Goal: Task Accomplishment & Management: Use online tool/utility

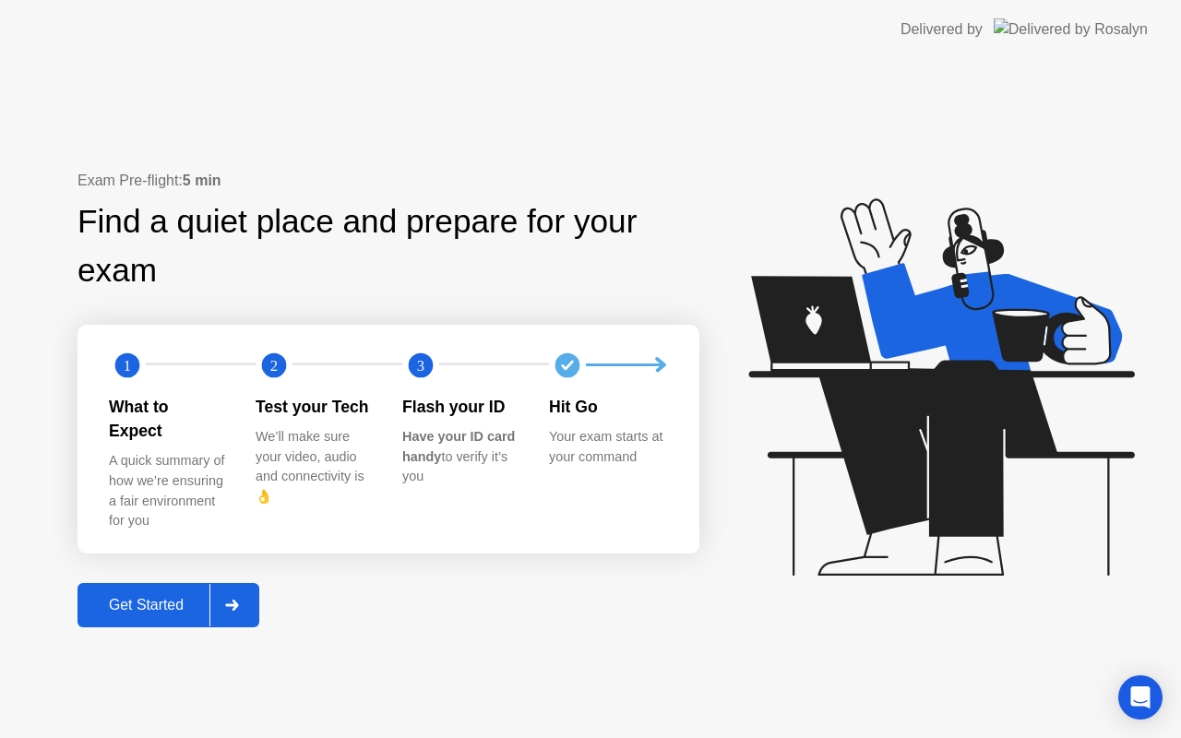
click at [182, 617] on div "Exam Pre-flight: 5 min Find a quiet place and prepare for your exam 1 2 3 What …" at bounding box center [590, 398] width 1181 height 679
click at [187, 597] on div "Get Started" at bounding box center [146, 605] width 126 height 17
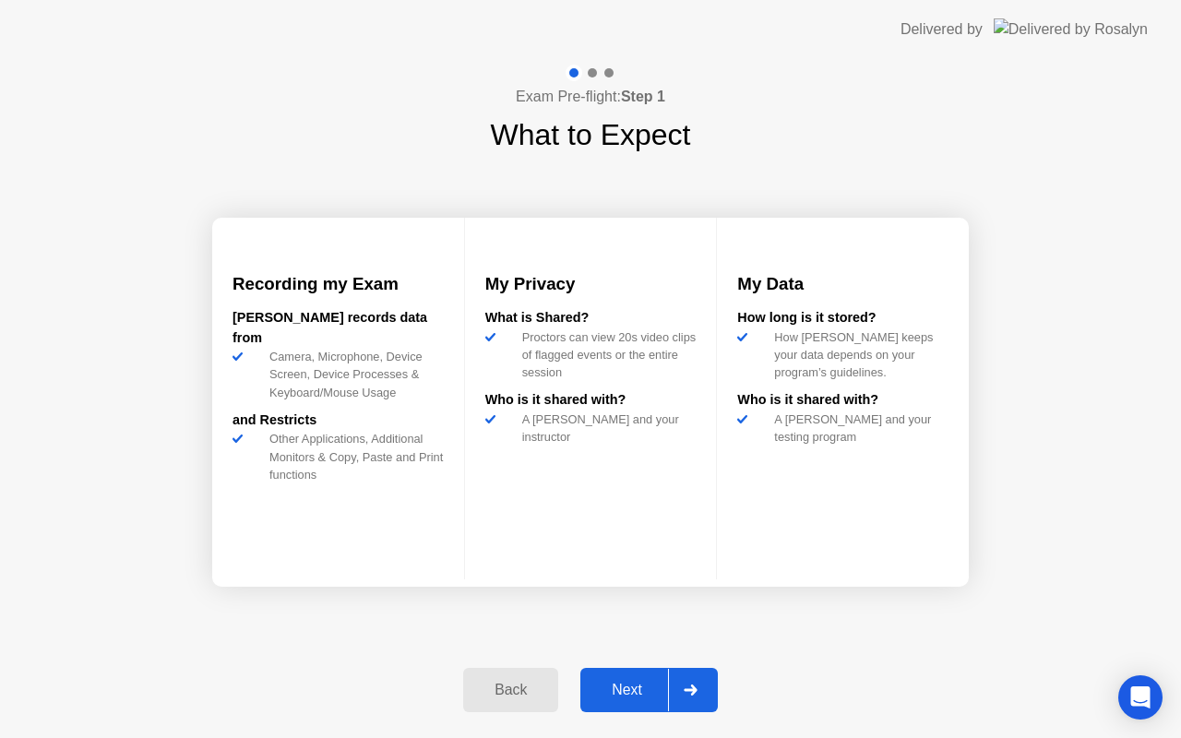
click at [647, 682] on div "Next" at bounding box center [627, 690] width 82 height 17
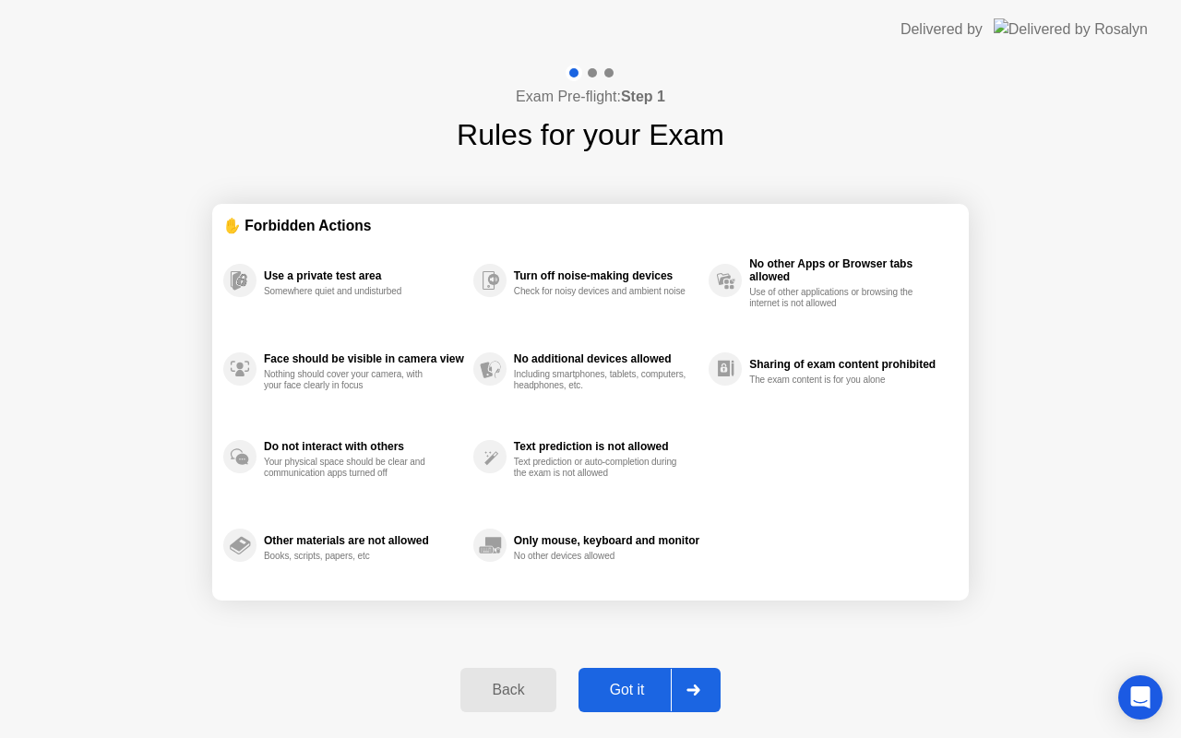
click at [647, 682] on div "Got it" at bounding box center [627, 690] width 87 height 17
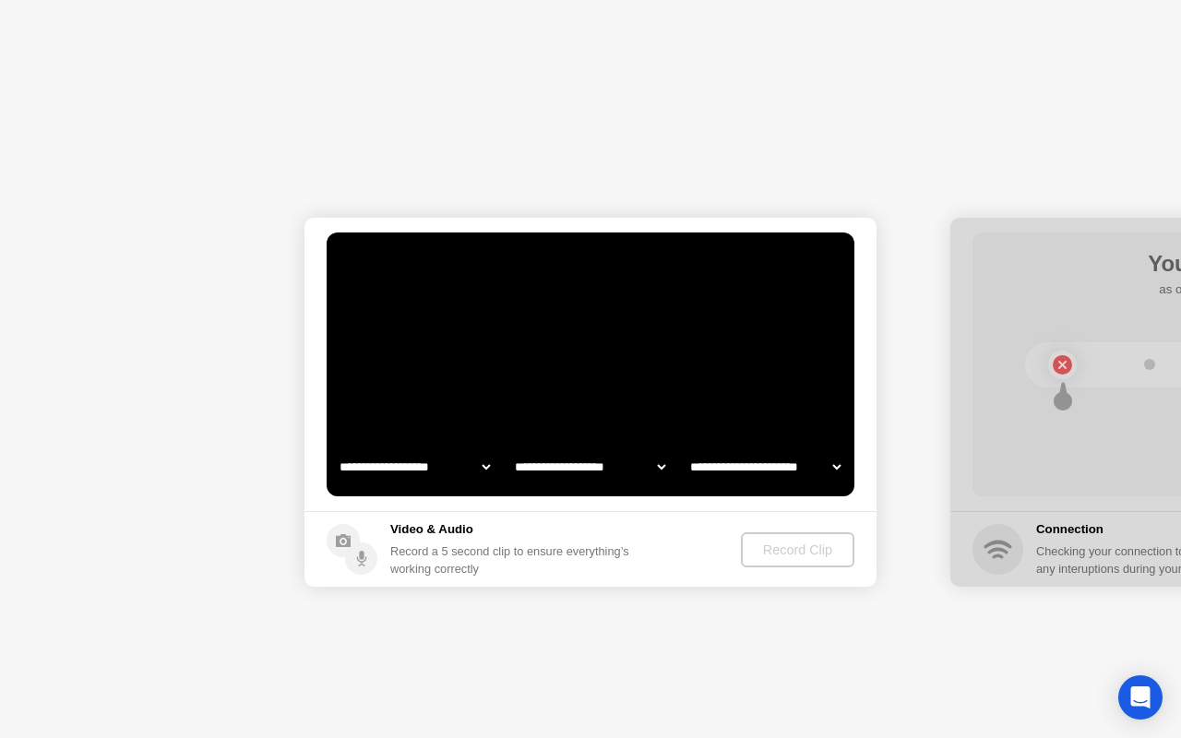
select select "**********"
select select "*******"
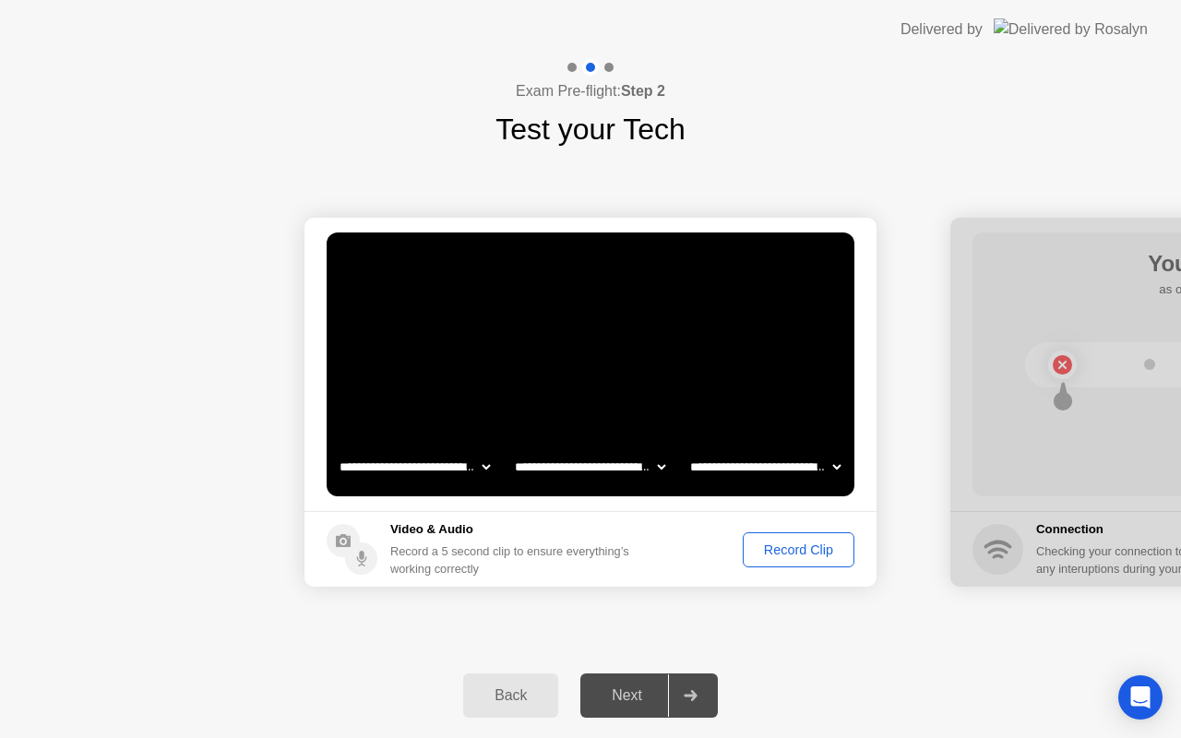
click at [779, 545] on div "Record Clip" at bounding box center [798, 550] width 99 height 15
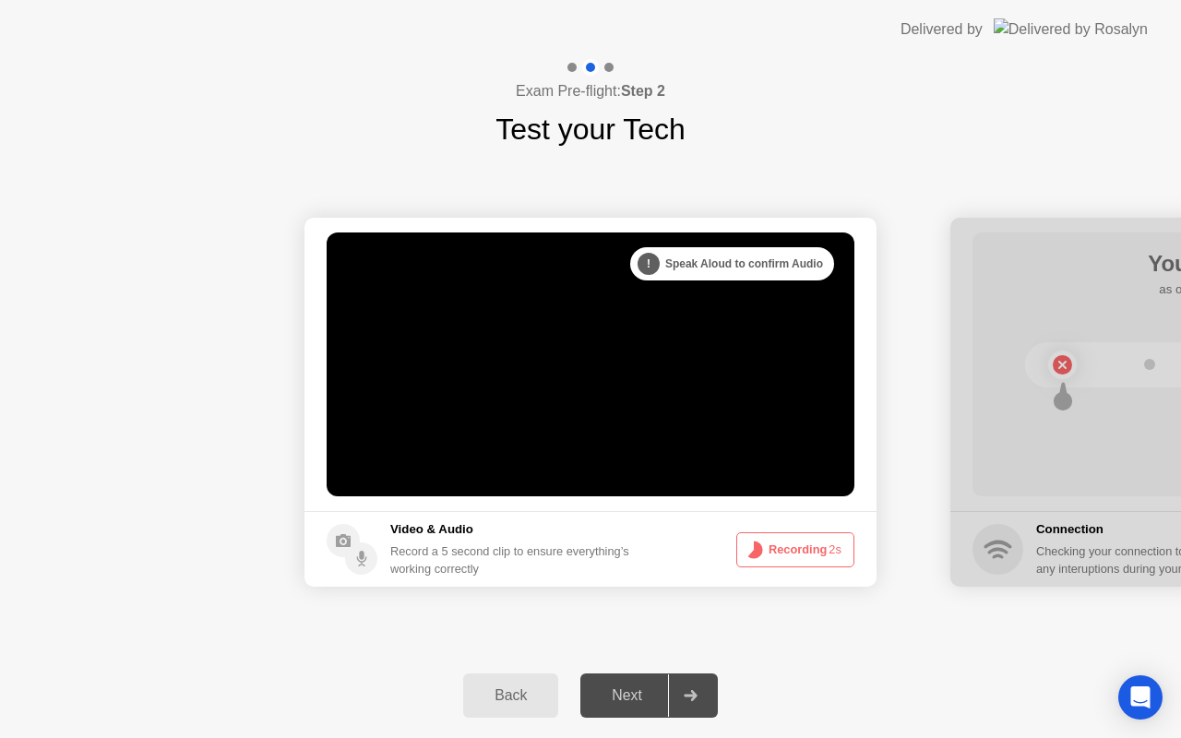
click at [779, 545] on button "Recording 2s" at bounding box center [795, 550] width 118 height 35
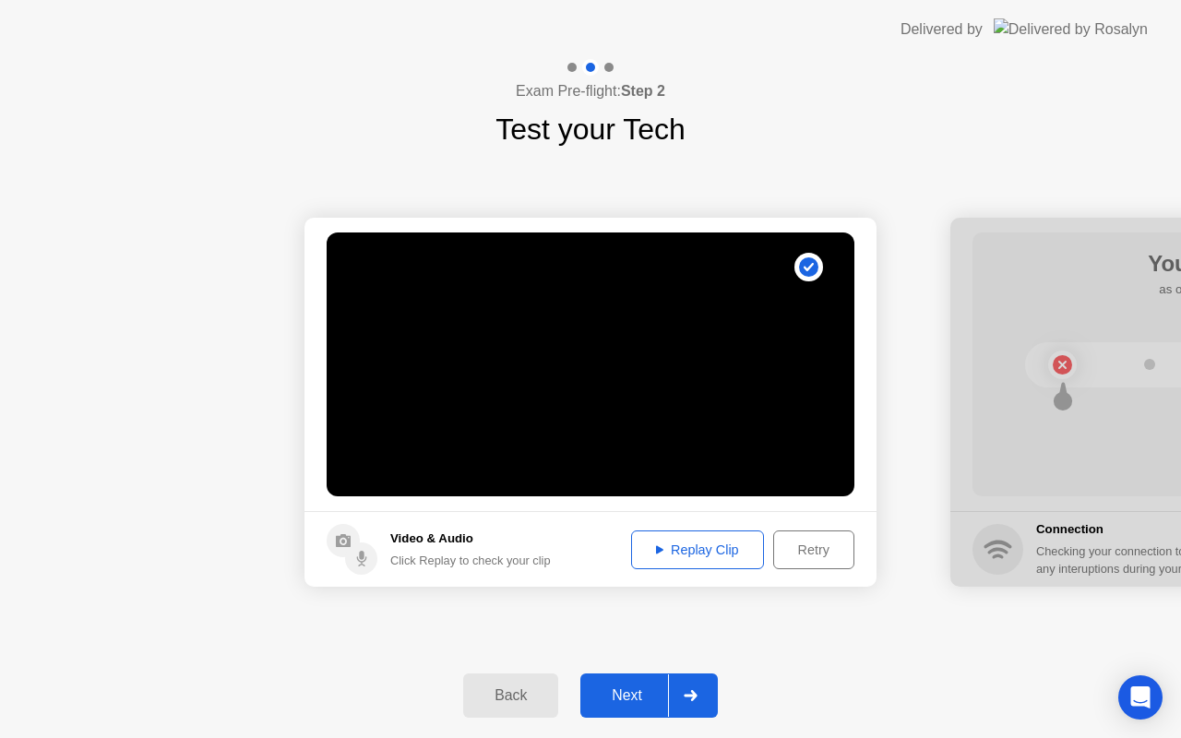
click at [688, 557] on div "Replay Clip" at bounding box center [698, 550] width 120 height 15
click at [640, 693] on div "Next" at bounding box center [627, 696] width 82 height 17
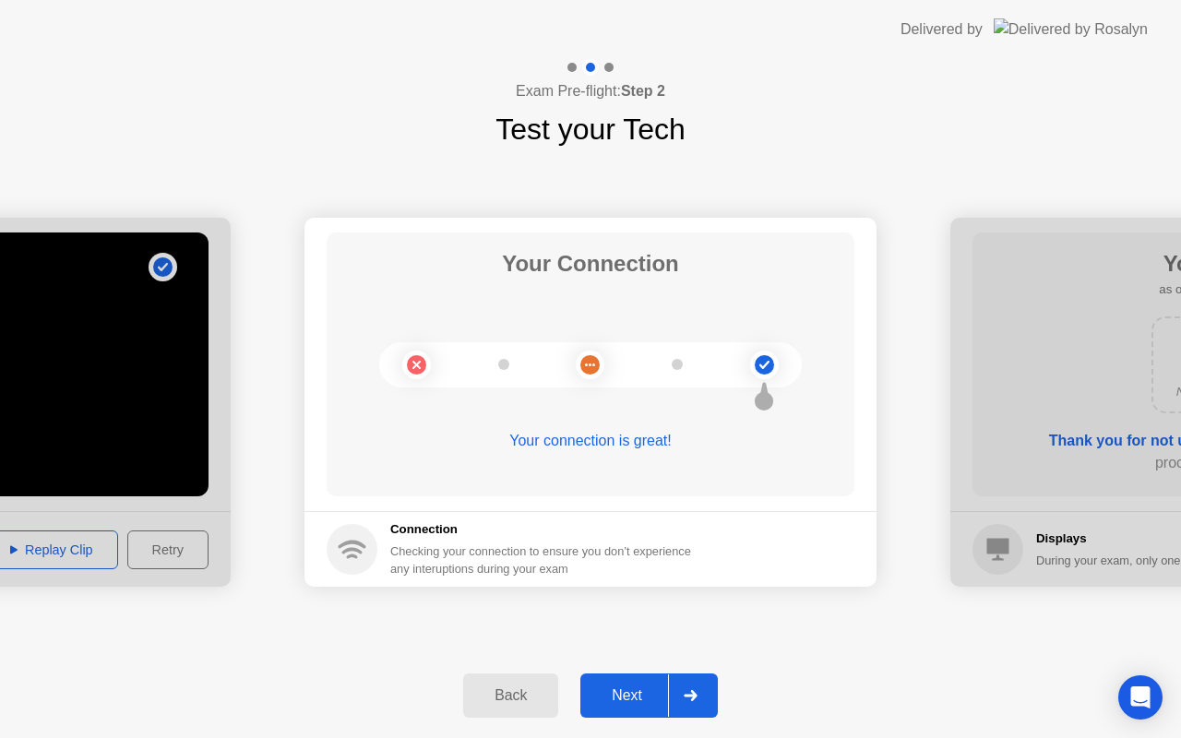
click at [629, 693] on div "Next" at bounding box center [627, 696] width 82 height 17
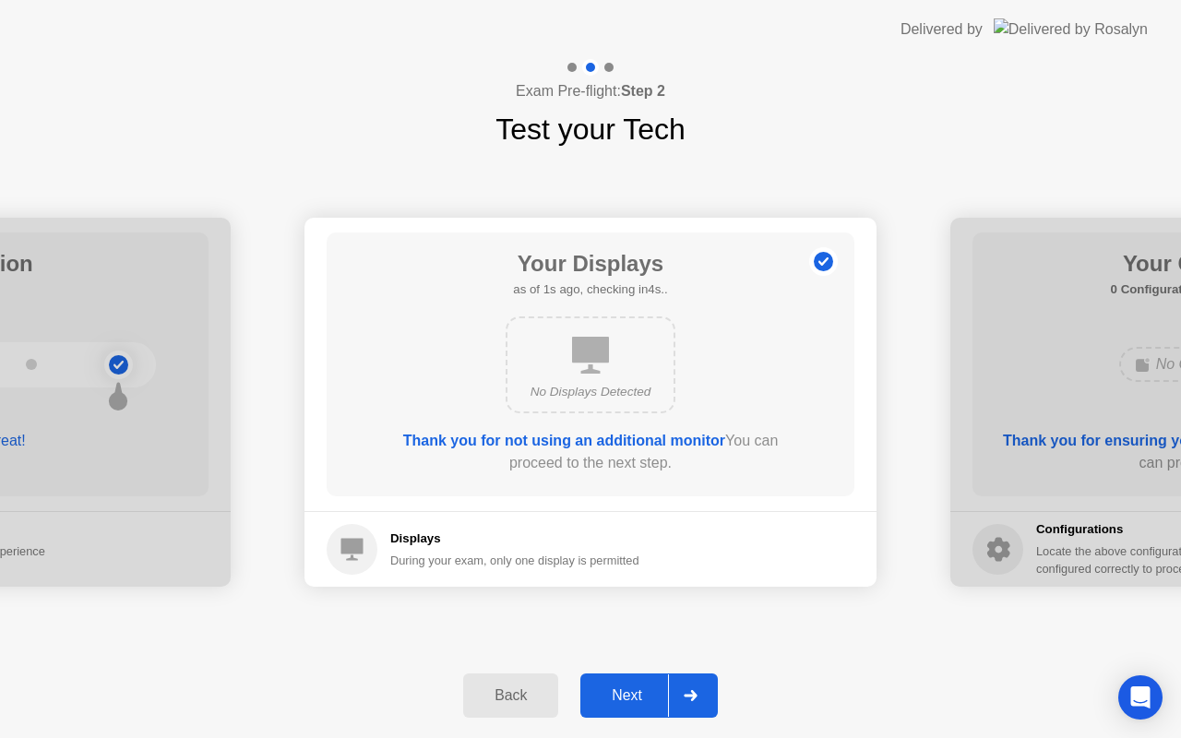
click at [629, 693] on div "Next" at bounding box center [627, 696] width 82 height 17
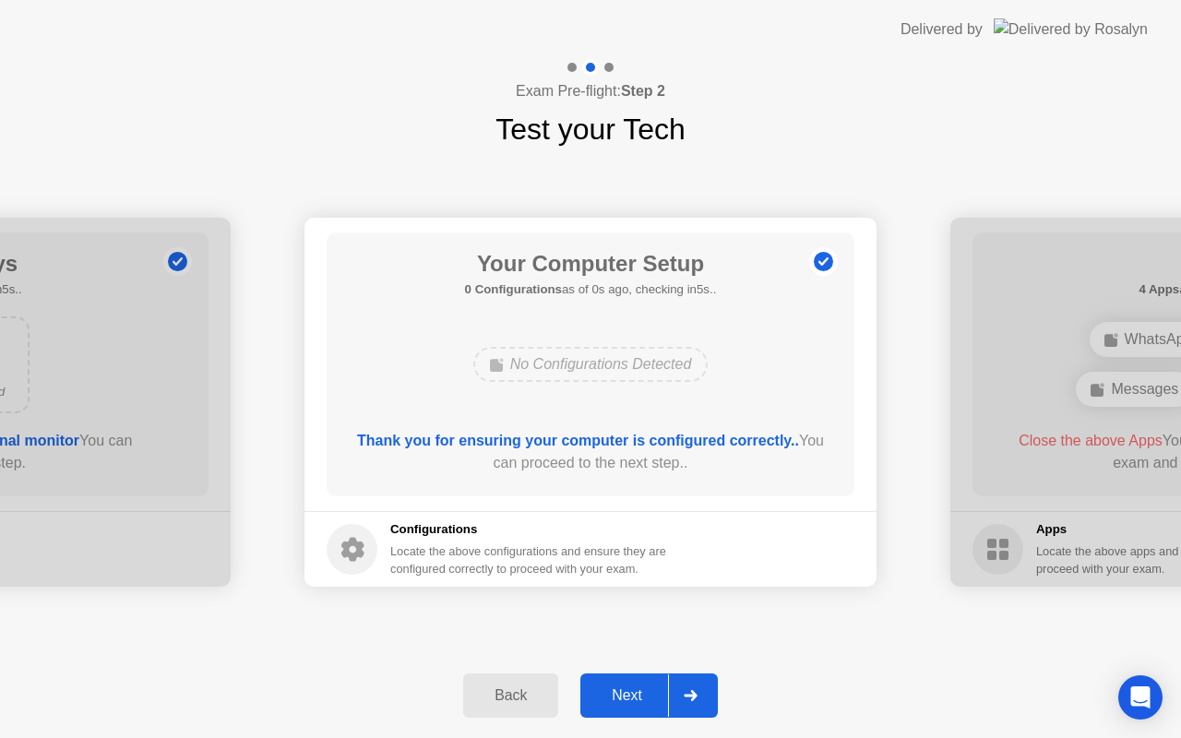
click at [629, 693] on div "Next" at bounding box center [627, 696] width 82 height 17
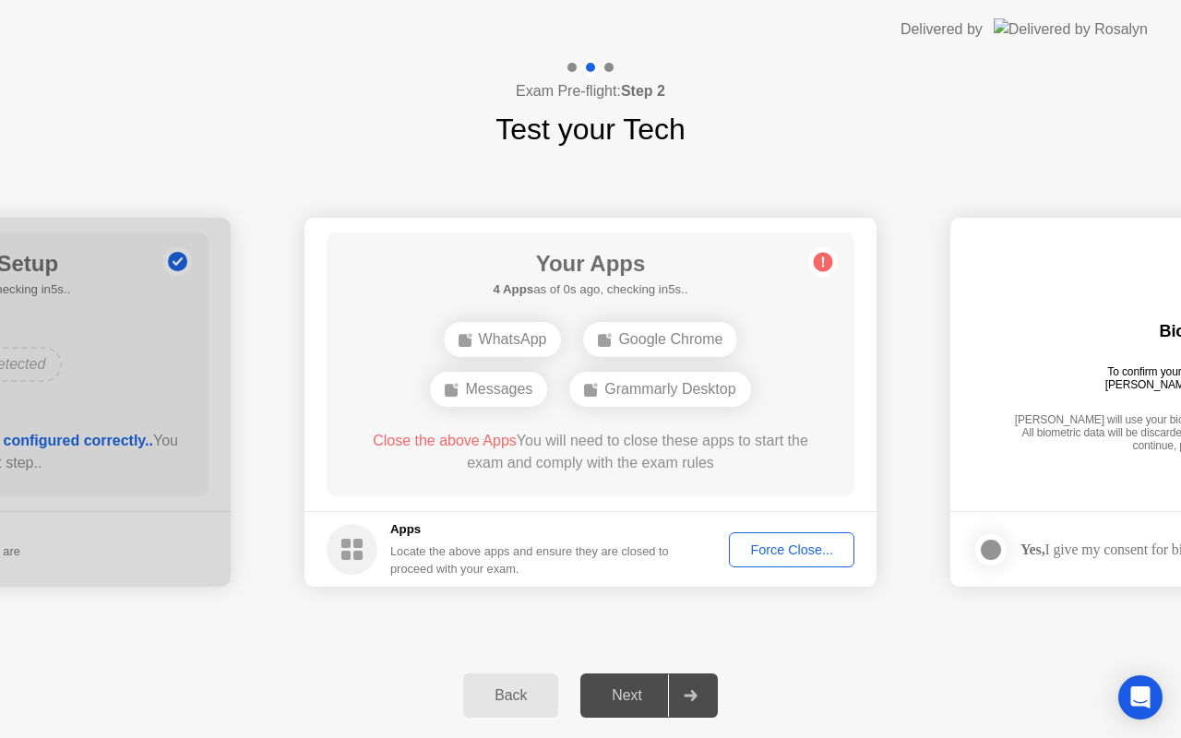
click at [629, 693] on div "Next" at bounding box center [627, 696] width 82 height 17
click at [767, 556] on div "Force Close..." at bounding box center [792, 550] width 113 height 15
click at [636, 695] on div "Next" at bounding box center [627, 696] width 82 height 17
click at [765, 554] on div "Force Close..." at bounding box center [792, 550] width 113 height 15
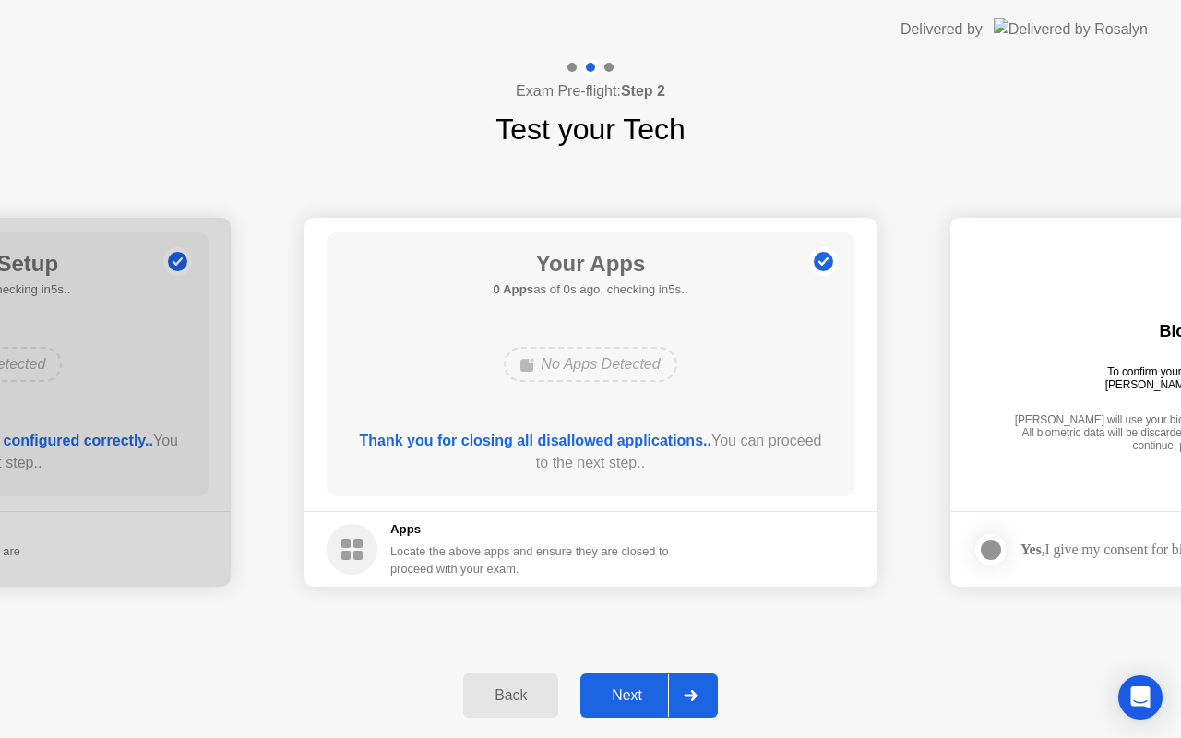
click at [648, 699] on div "Next" at bounding box center [627, 696] width 82 height 17
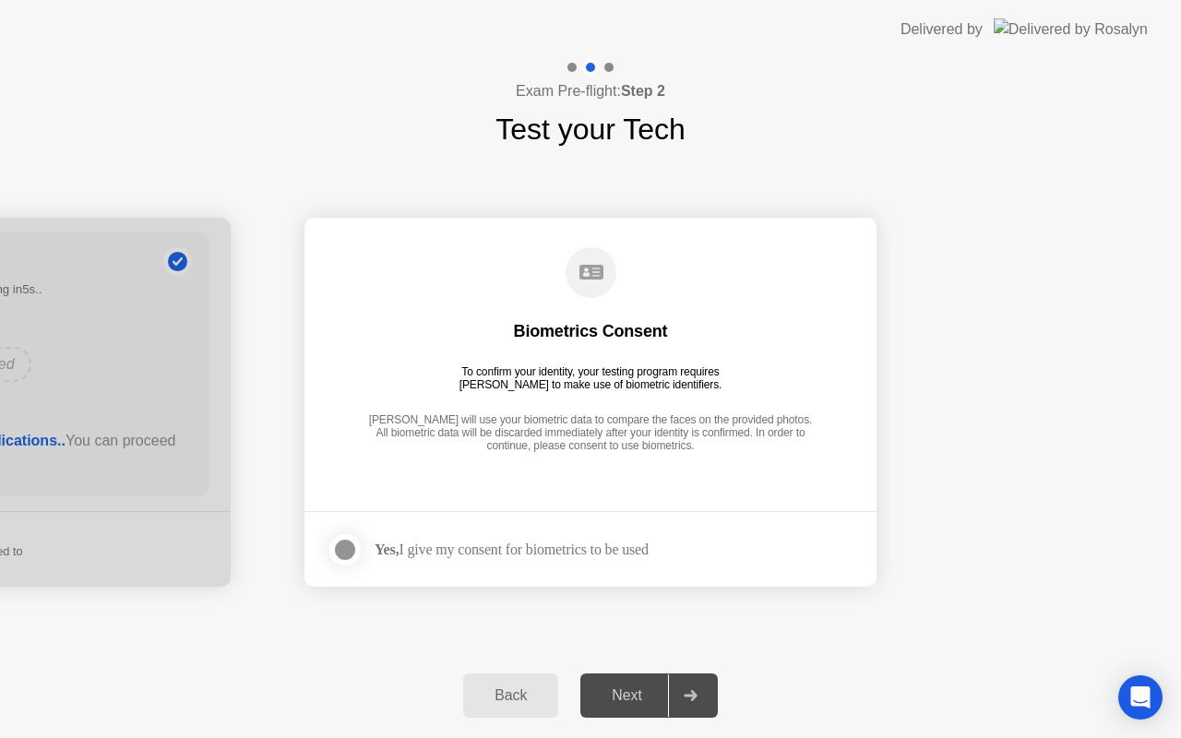
click at [648, 699] on div "Next" at bounding box center [627, 696] width 82 height 17
click at [343, 551] on div at bounding box center [345, 550] width 22 height 22
click at [623, 680] on button "Next" at bounding box center [650, 696] width 138 height 44
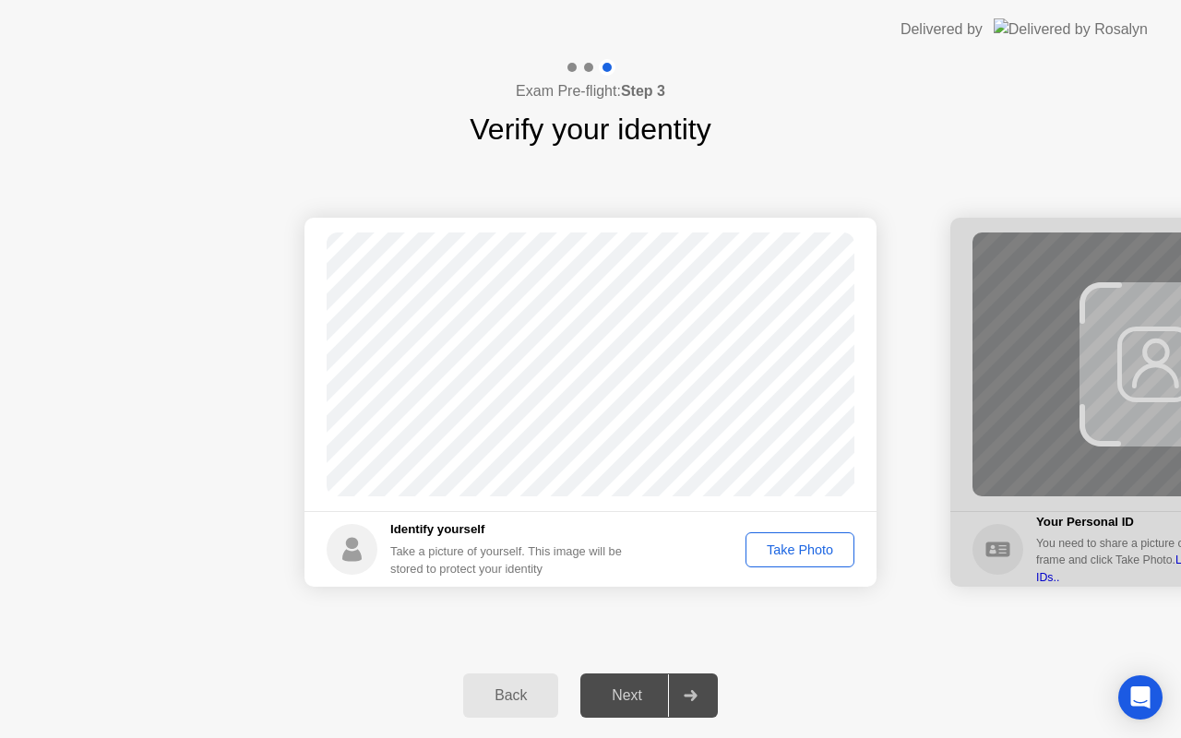
click at [787, 551] on div "Take Photo" at bounding box center [800, 550] width 96 height 15
click at [642, 704] on div "Next" at bounding box center [627, 696] width 82 height 17
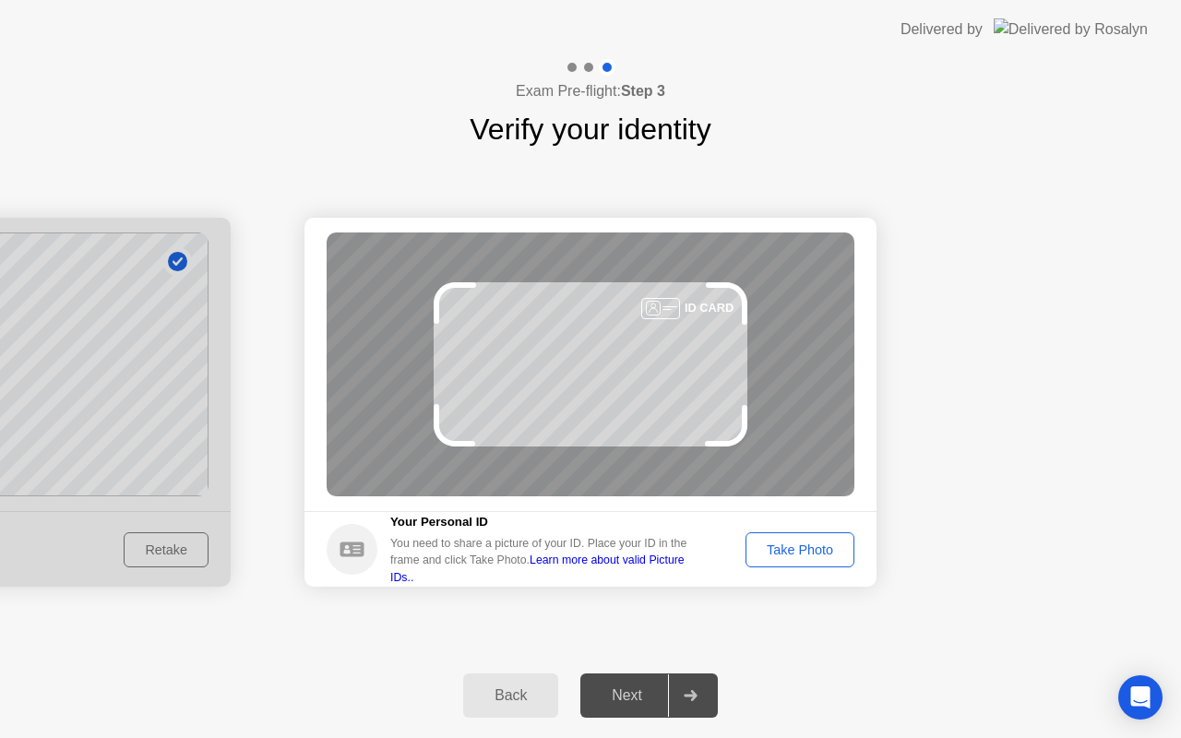
click at [815, 561] on button "Take Photo" at bounding box center [800, 550] width 109 height 35
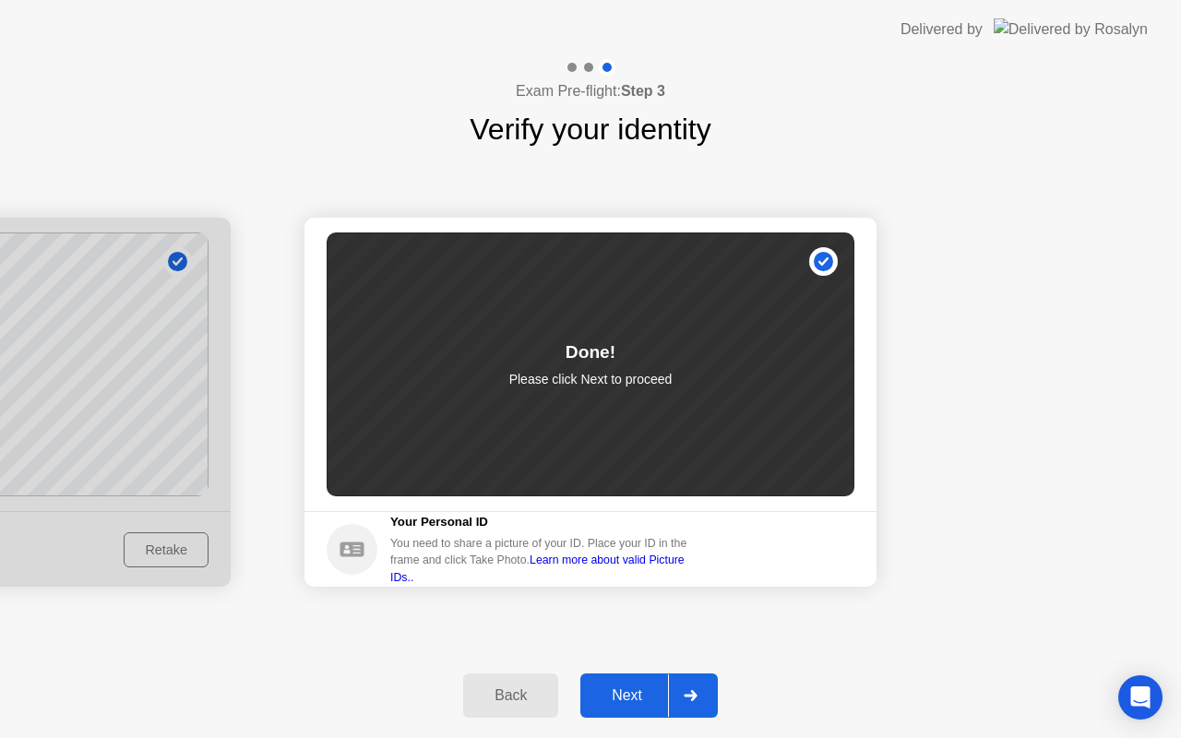
click at [626, 688] on div "Next" at bounding box center [627, 696] width 82 height 17
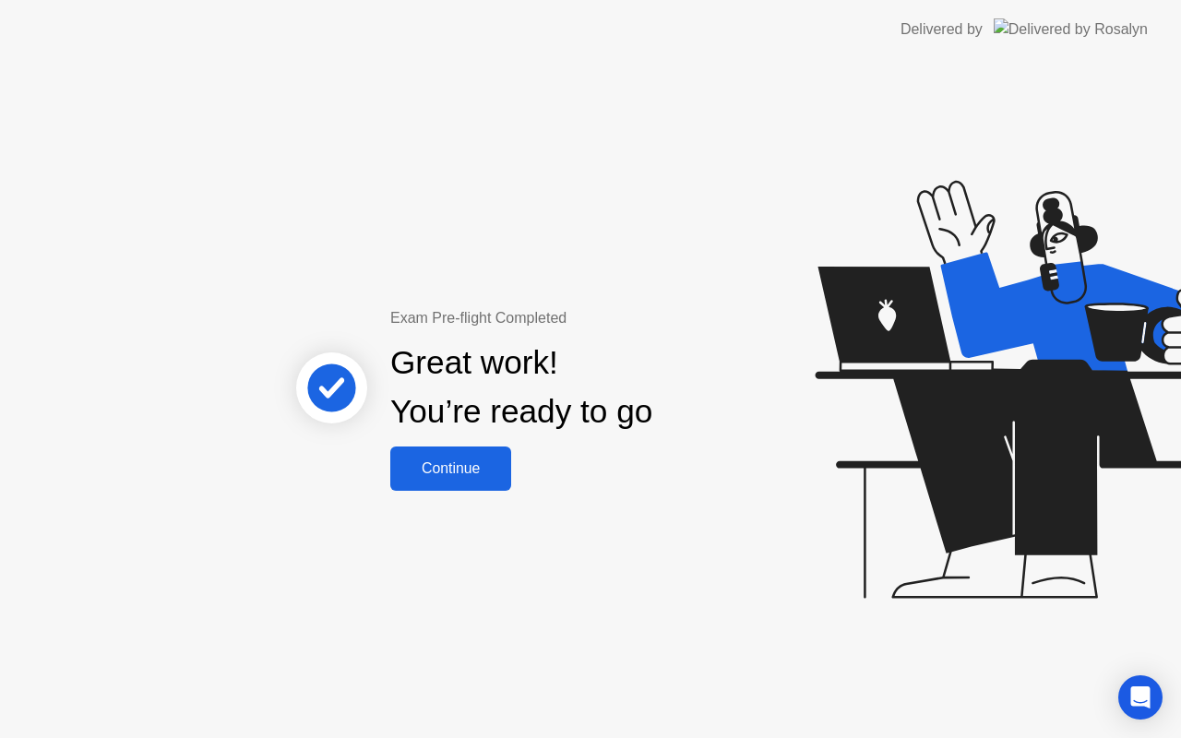
click at [458, 467] on div "Continue" at bounding box center [451, 469] width 110 height 17
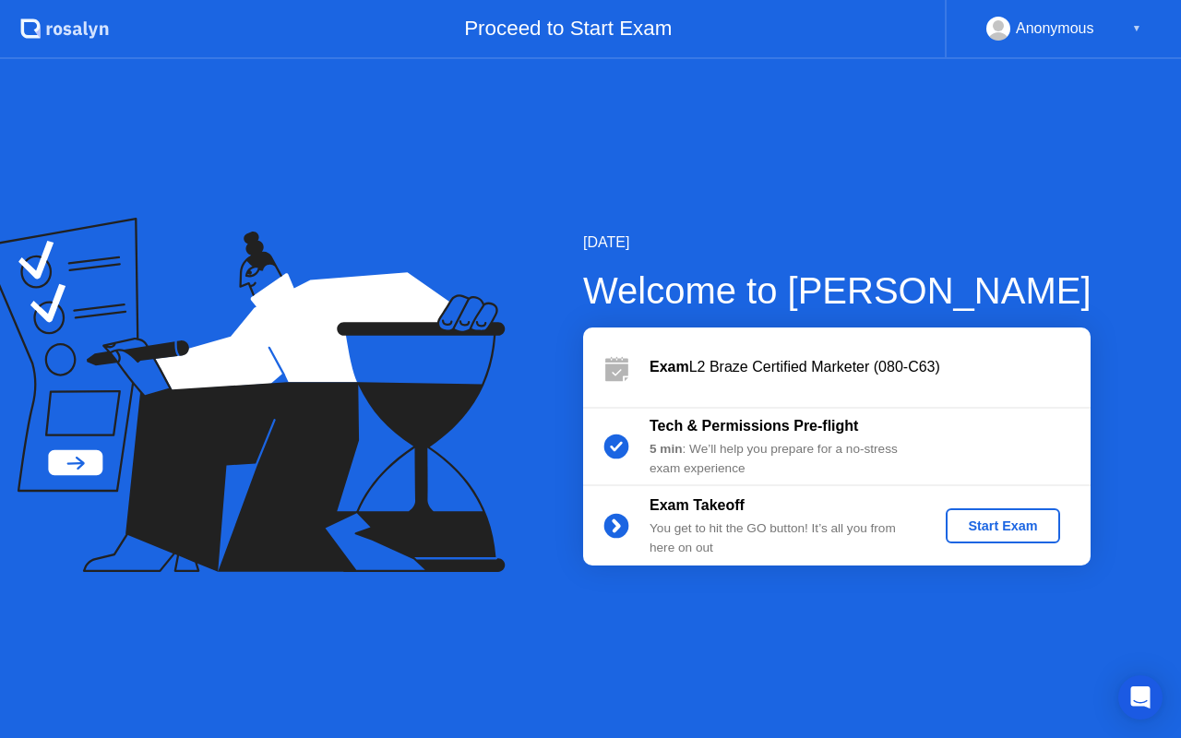
click at [965, 515] on button "Start Exam" at bounding box center [1003, 526] width 114 height 35
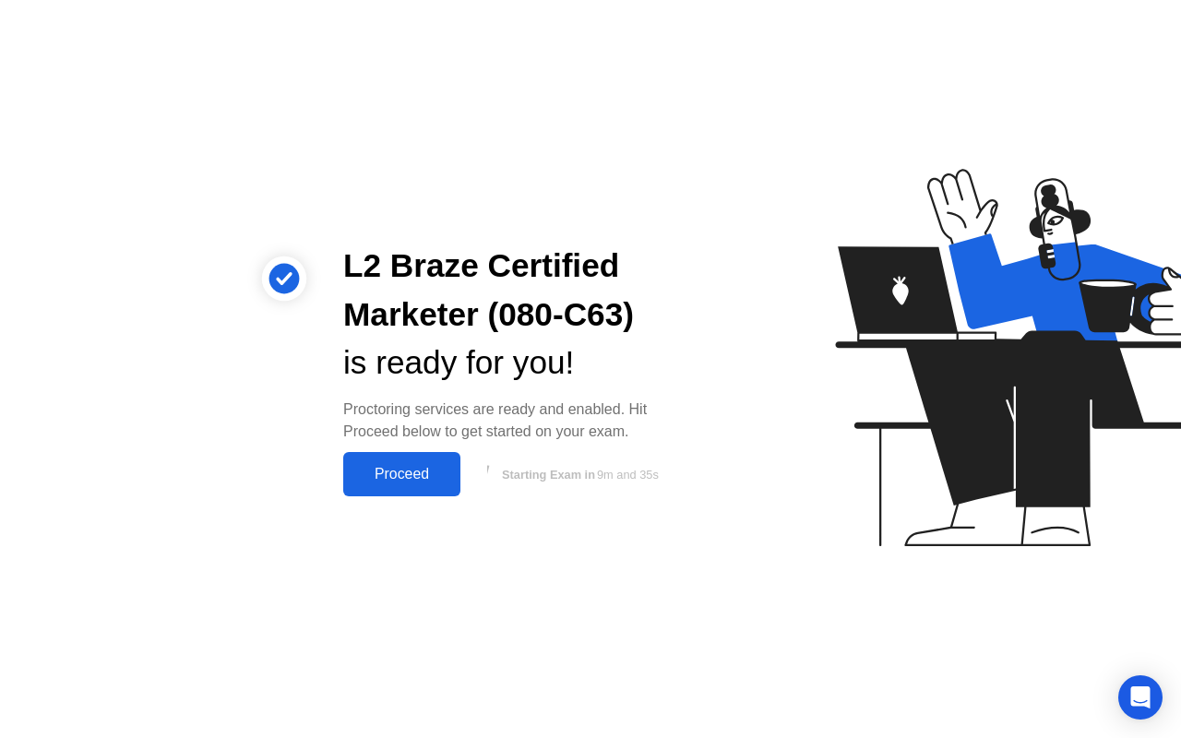
click at [382, 479] on div "Proceed" at bounding box center [402, 474] width 106 height 17
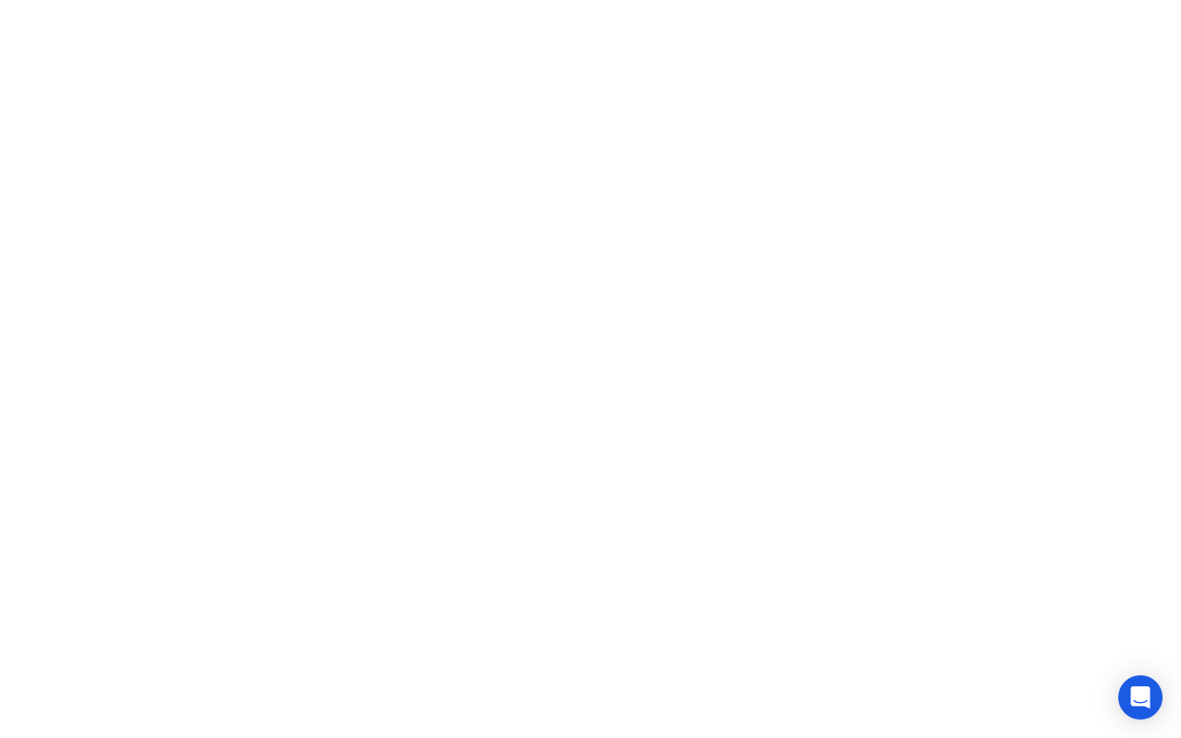
click div
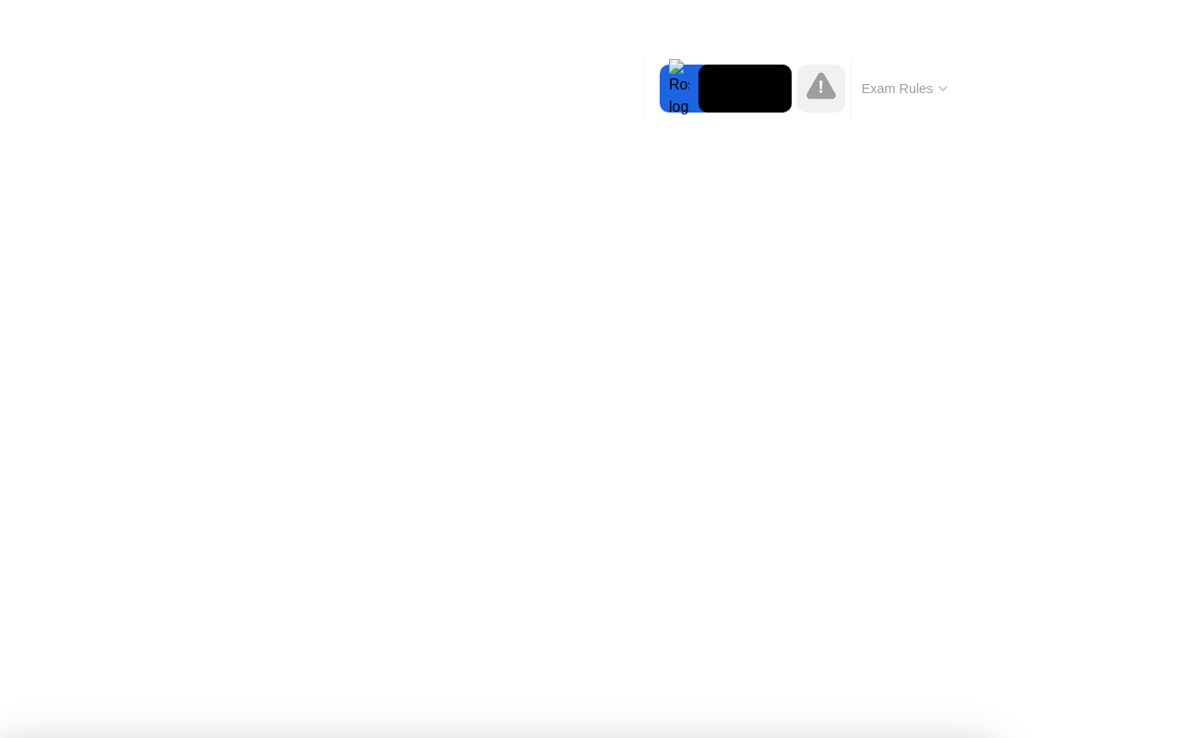
click at [396, 737] on div at bounding box center [590, 738] width 1181 height 0
drag, startPoint x: 672, startPoint y: 566, endPoint x: 636, endPoint y: 571, distance: 36.4
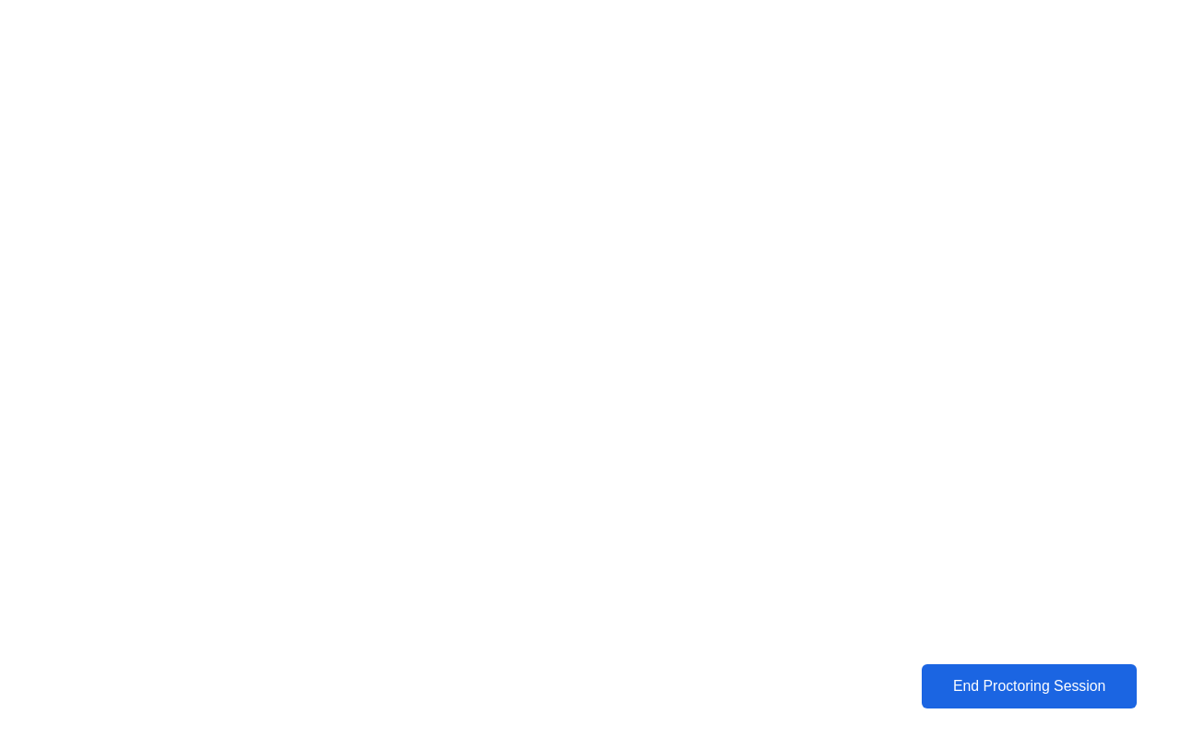
click at [988, 689] on div "End Proctoring Session" at bounding box center [1029, 686] width 205 height 17
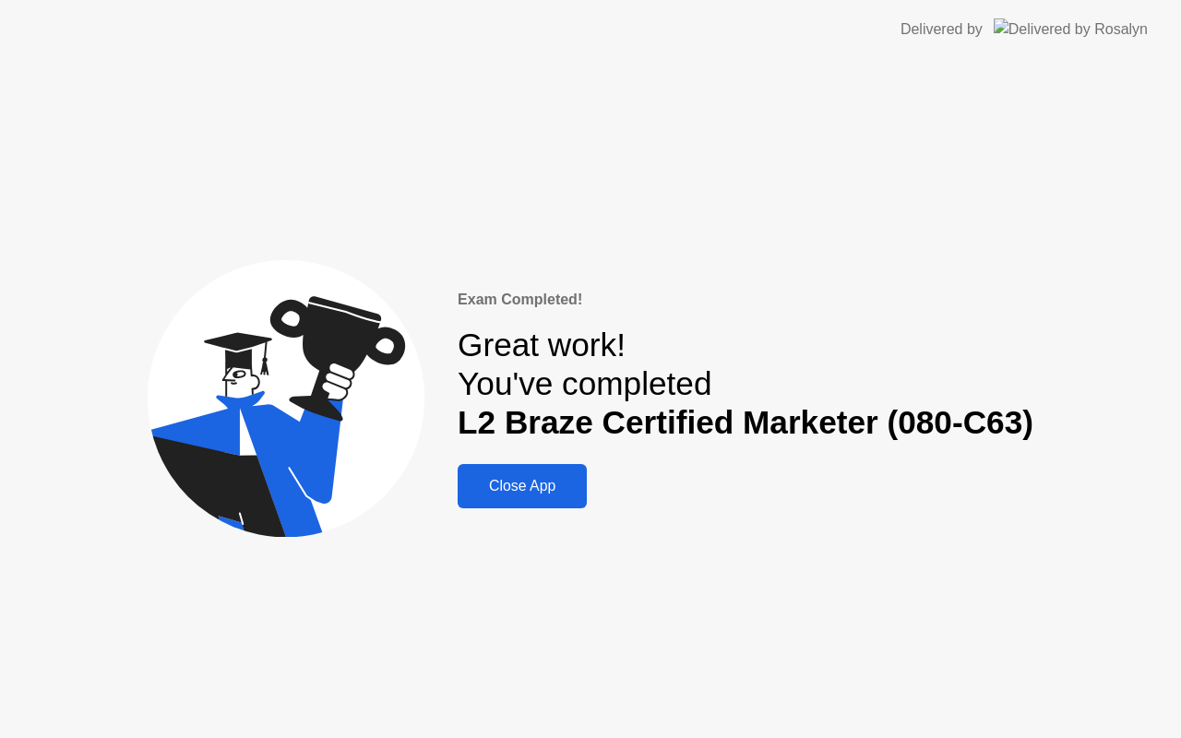
click at [538, 494] on div "Close App" at bounding box center [522, 486] width 118 height 17
